Goal: Navigation & Orientation: Find specific page/section

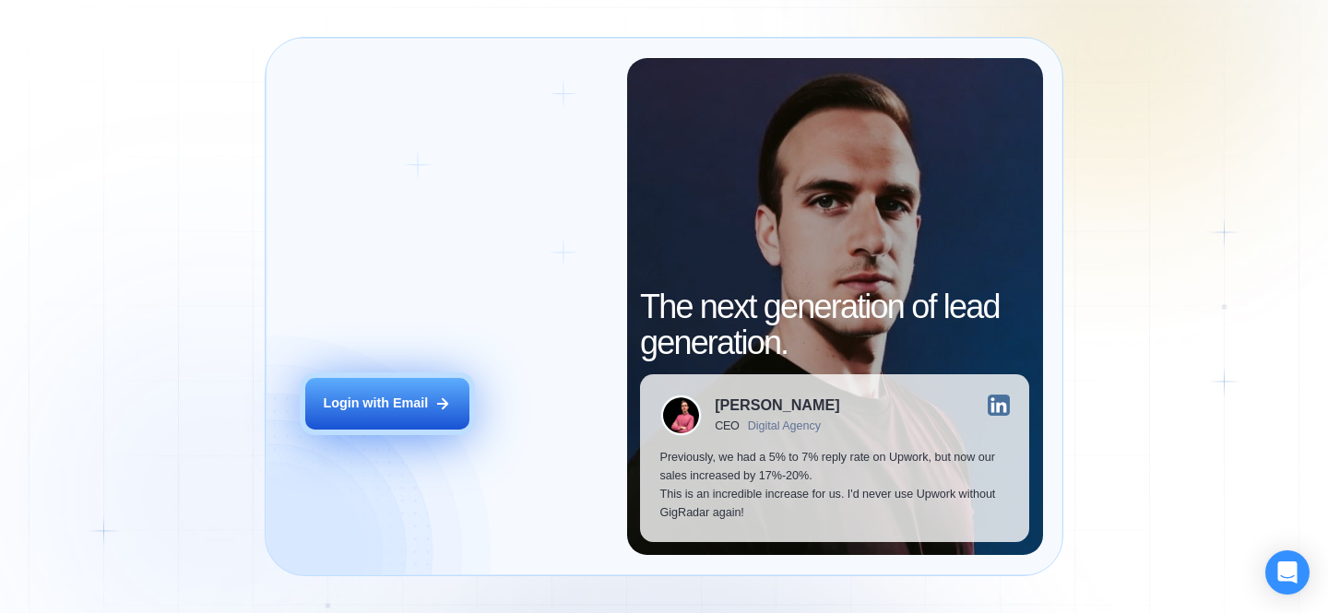
click at [415, 424] on button "Login with Email" at bounding box center [387, 404] width 164 height 52
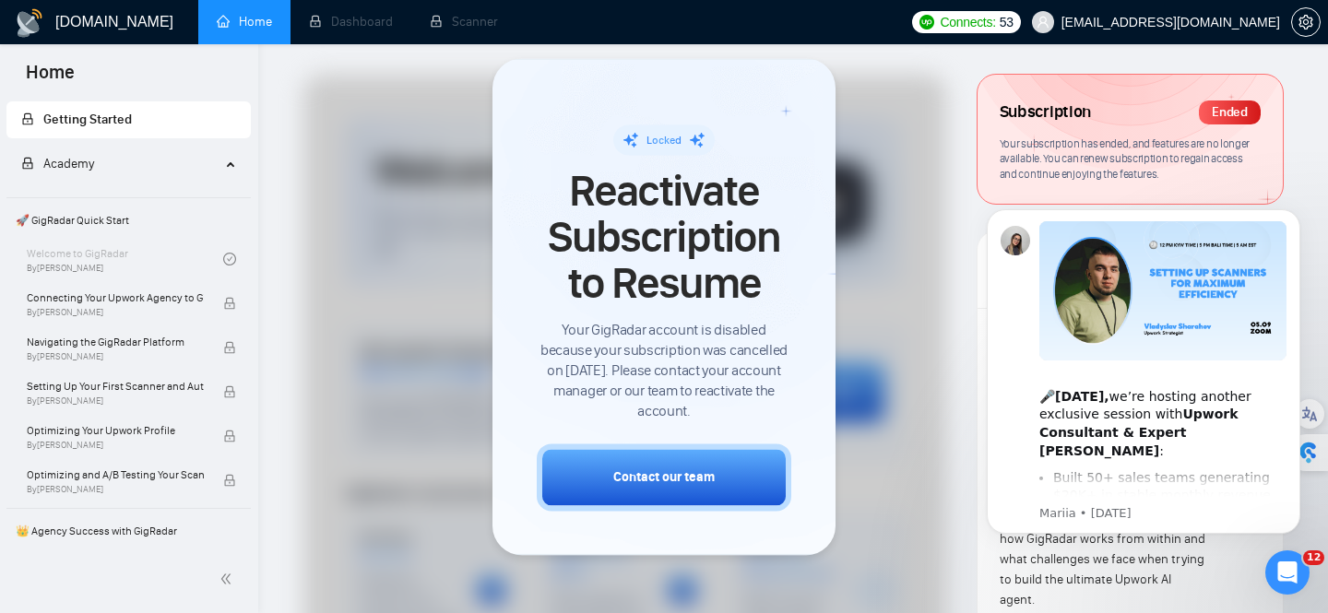
click at [930, 265] on div at bounding box center [624, 615] width 643 height 1081
click at [1221, 123] on div "Ended" at bounding box center [1230, 113] width 62 height 24
click at [369, 27] on li "Dashboard" at bounding box center [351, 22] width 121 height 44
click at [488, 23] on li "Scanner" at bounding box center [463, 22] width 105 height 44
click at [373, 30] on li "Dashboard" at bounding box center [351, 22] width 121 height 44
